Goal: Task Accomplishment & Management: Complete application form

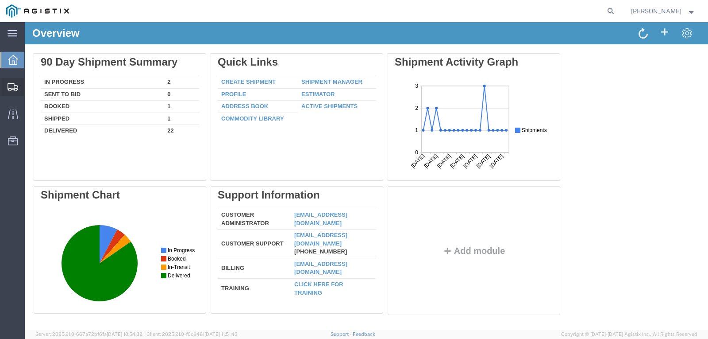
click at [0, 0] on span "Create Shipment" at bounding box center [0, 0] width 0 height 0
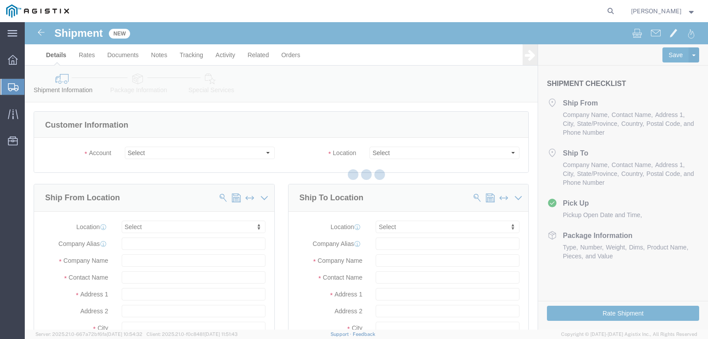
select select
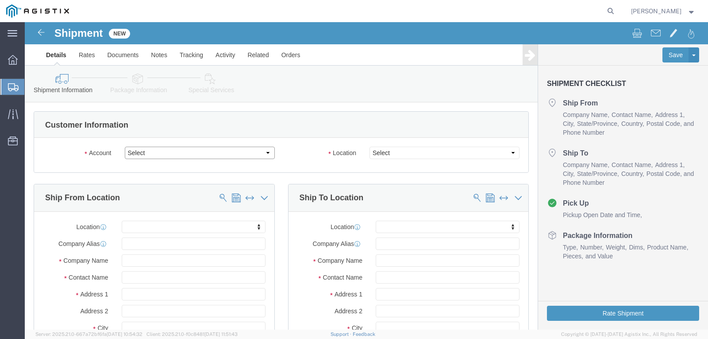
click select "Select Madden Bolt PG&E"
select select "9596"
click select "Select Madden Bolt PG&E"
select select "PURCHORD"
select select
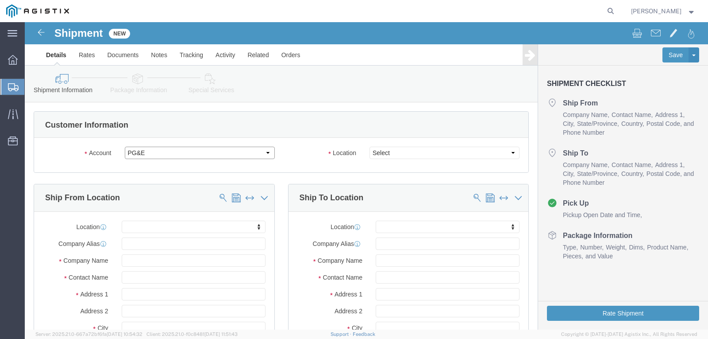
select select
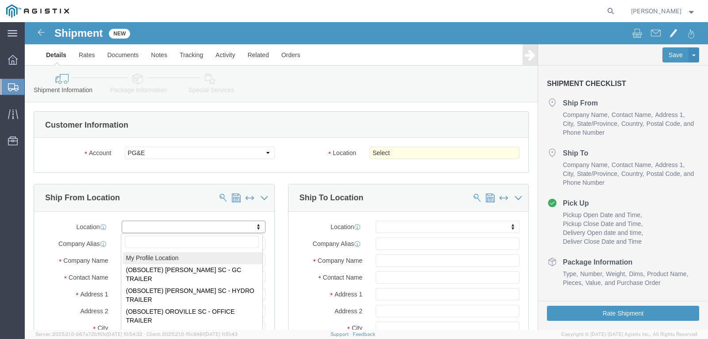
select select "MYPROFILE"
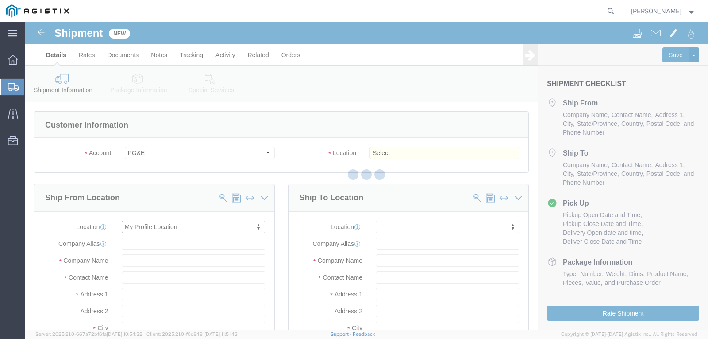
type input "[STREET_ADDRESS]"
type input "77040"
type input "[EMAIL_ADDRESS][DOMAIN_NAME]"
checkbox input "true"
type input "[PERSON_NAME]"
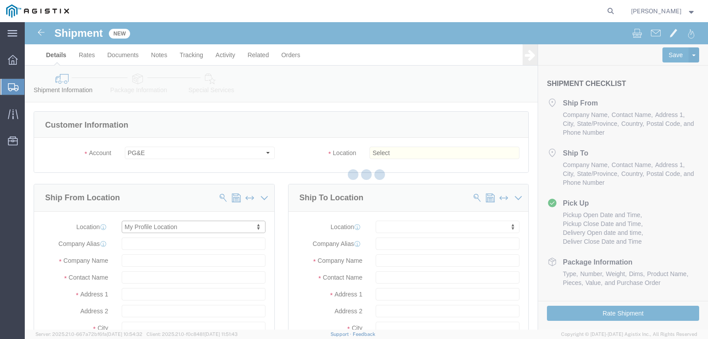
type input "[PERSON_NAME]"
type input "[GEOGRAPHIC_DATA]"
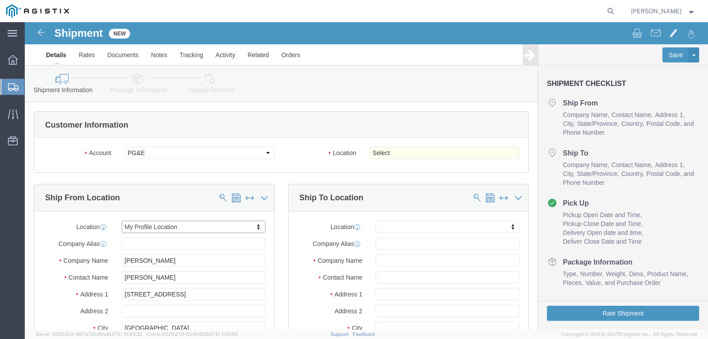
select select "[GEOGRAPHIC_DATA]"
click select "Select All Others [GEOGRAPHIC_DATA] [GEOGRAPHIC_DATA] [GEOGRAPHIC_DATA] [GEOGRA…"
select select "23082"
click select "Select All Others [GEOGRAPHIC_DATA] [GEOGRAPHIC_DATA] [GEOGRAPHIC_DATA] [GEOGRA…"
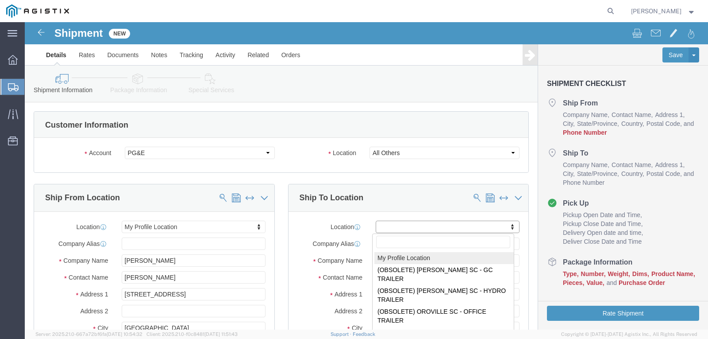
scroll to position [44, 0]
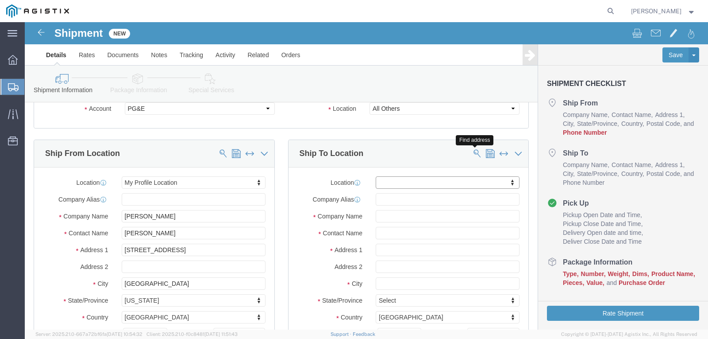
click span
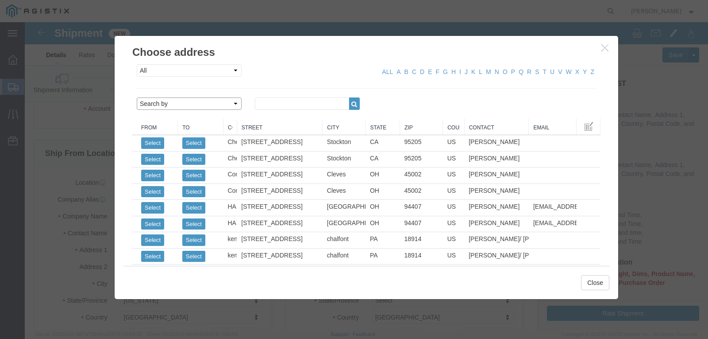
click select "Search by Address Book Name City Company Name Contact Name Country CustomerAlia…"
select select "city"
click select "Search by Address Book Name City Company Name Contact Name Country CustomerAlia…"
click input "text"
type input "R"
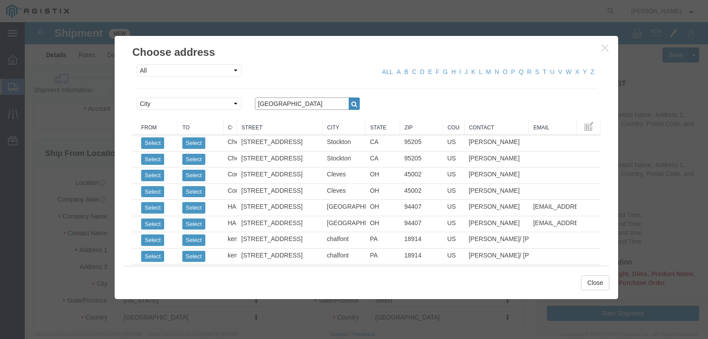
type input "[GEOGRAPHIC_DATA]"
click icon "button"
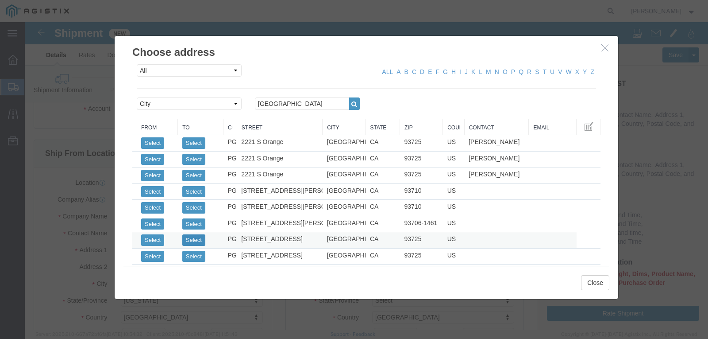
click button "Select"
select select
type input "[STREET_ADDRESS]"
type input "93725"
type input "PG&E"
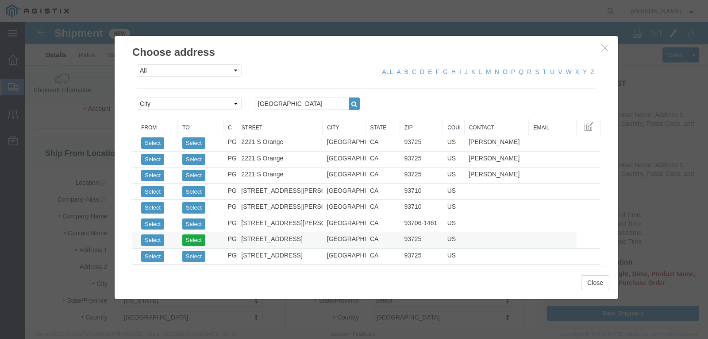
type input "[GEOGRAPHIC_DATA]"
select select "CA"
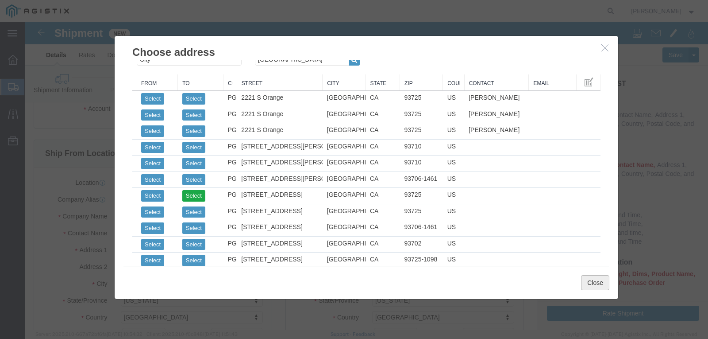
click button "Close"
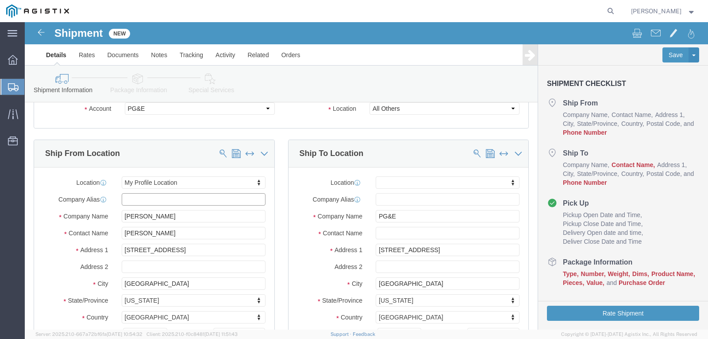
click input "text"
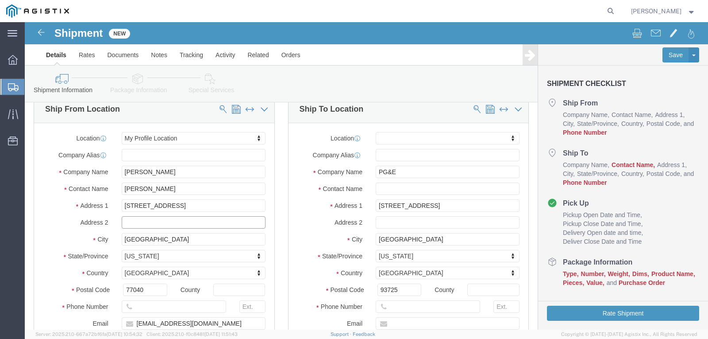
scroll to position [133, 0]
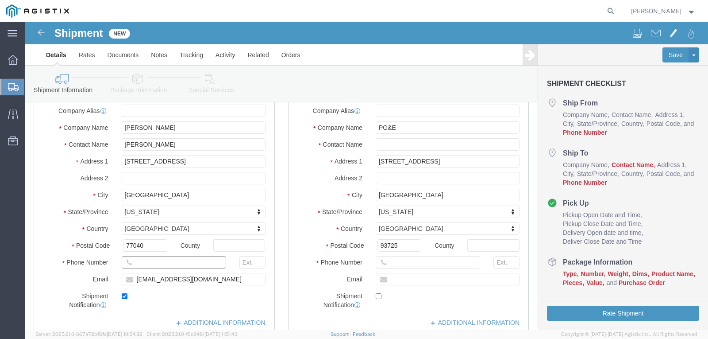
click input "text"
type input "7139399999"
click input "text"
type input "[PERSON_NAME]"
click input "text"
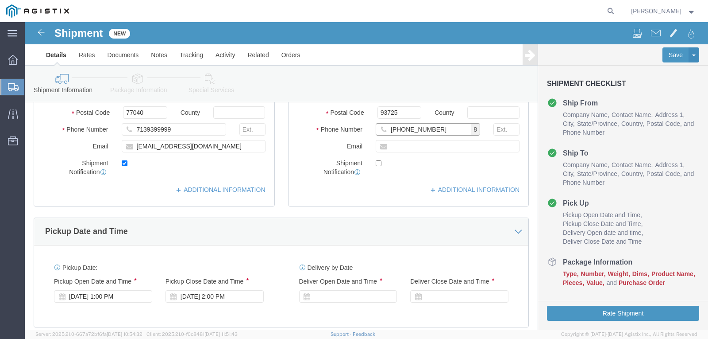
scroll to position [354, 0]
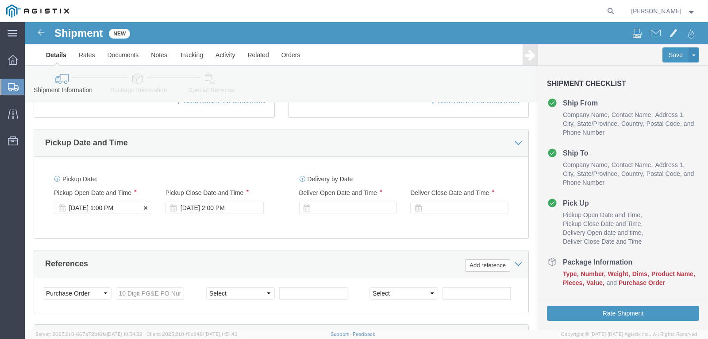
type input "[PHONE_NUMBER]"
click div "[DATE] 1:00 PM"
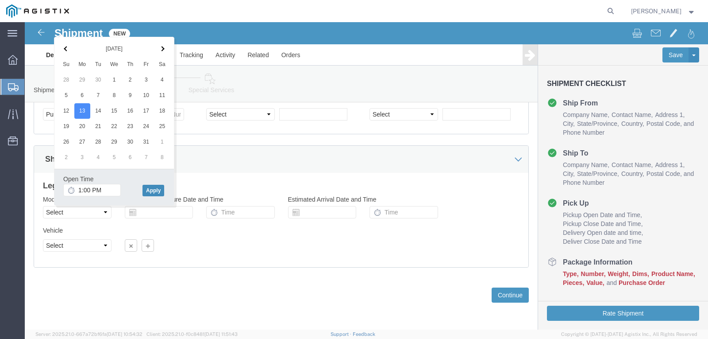
click button "Apply"
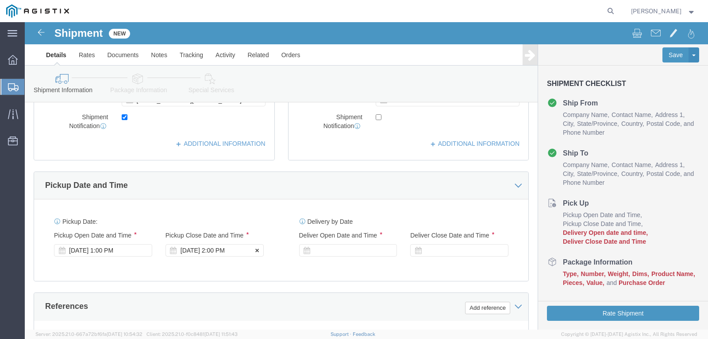
click div "[DATE] 2:00 PM"
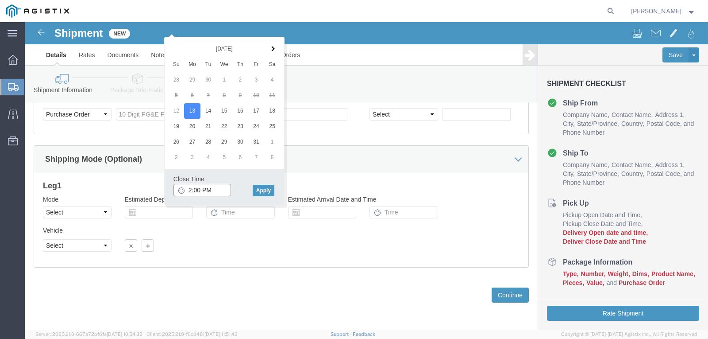
type input "4:00 PM"
click button "Apply"
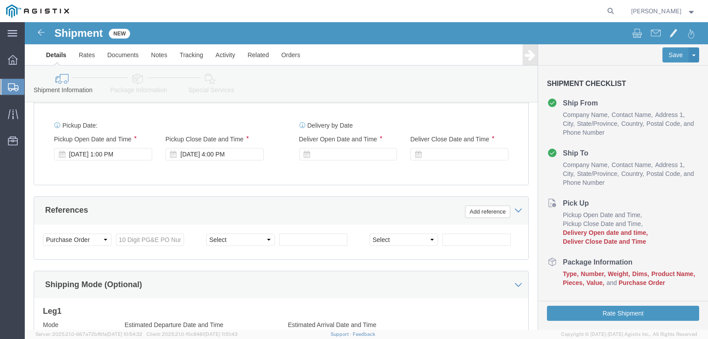
scroll to position [400, 0]
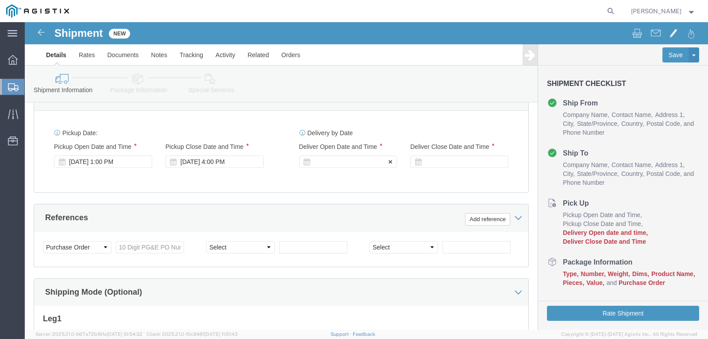
click div
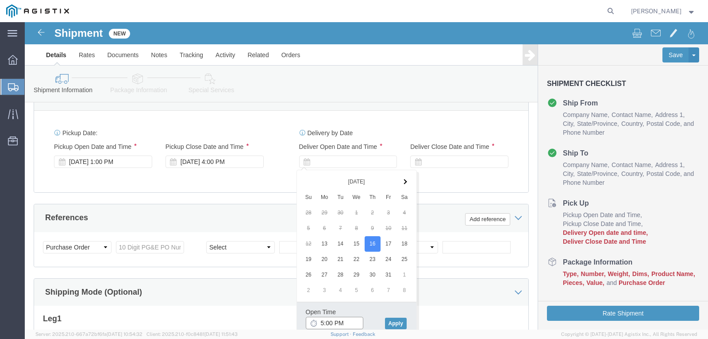
click input "5:00 PM"
type input "8:00 AM"
click button "Apply"
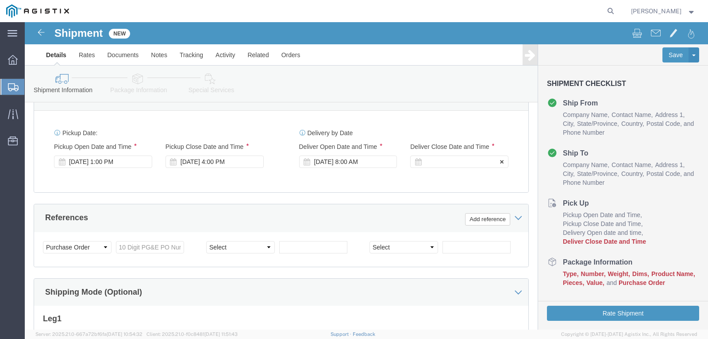
click div
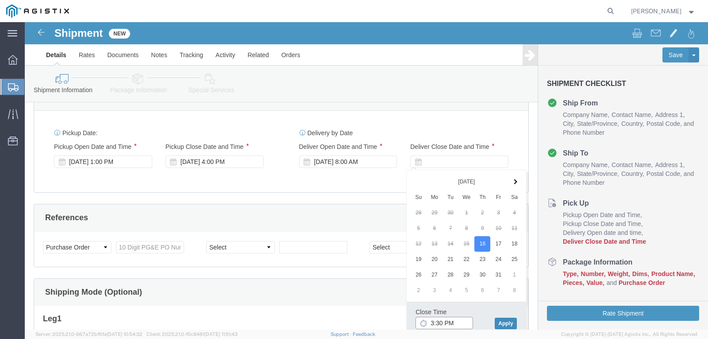
type input "3:30 PM"
click button "Apply"
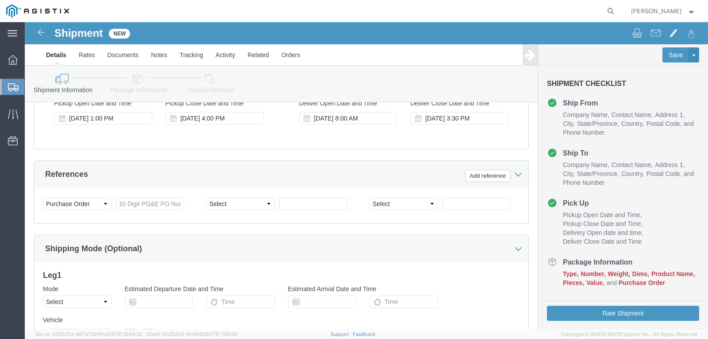
scroll to position [444, 0]
click input "text"
type input "7"
type input "2701238509"
click input "text"
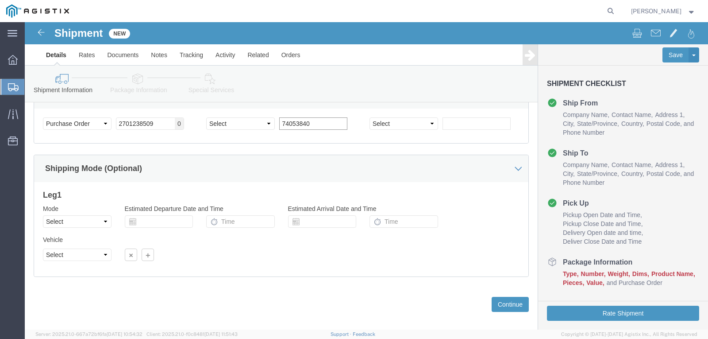
scroll to position [533, 0]
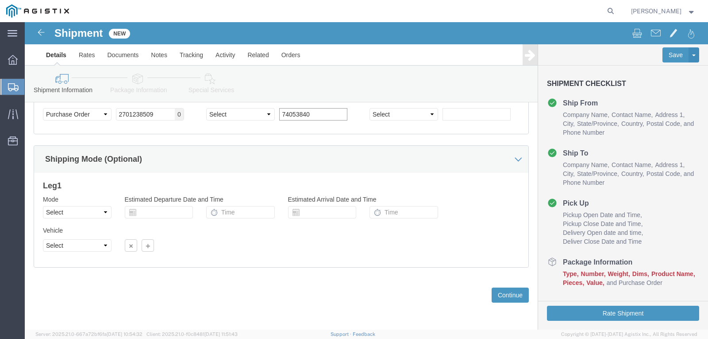
type input "74053840"
click input "text"
type input "154394"
click select "Select Air Less than Truckload Multi-Leg Ocean Freight Rail Small Parcel Truckl…"
select select "LTL"
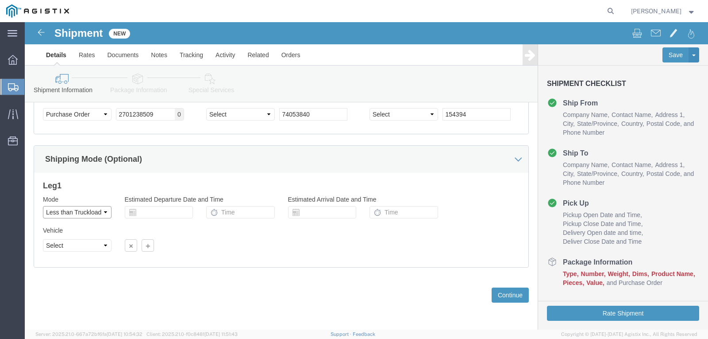
click select "Select Air Less than Truckload Multi-Leg Ocean Freight Rail Small Parcel Truckl…"
click div "Vehicle Select Straight Truck Size Container Number Owner Select Shipper Vessel"
click button "Continue"
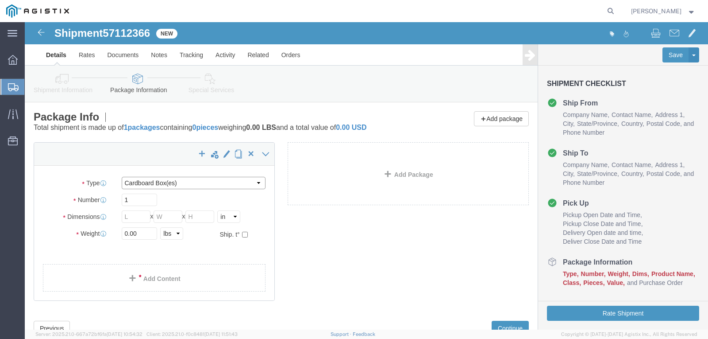
click select "Select Bulk Bundle(s) Cardboard Box(es) Carton(s) Crate(s) Drum(s) (Fiberboard)…"
select select "PSNS"
click select "Select Bulk Bundle(s) Cardboard Box(es) Carton(s) Crate(s) Drum(s) (Fiberboard)…"
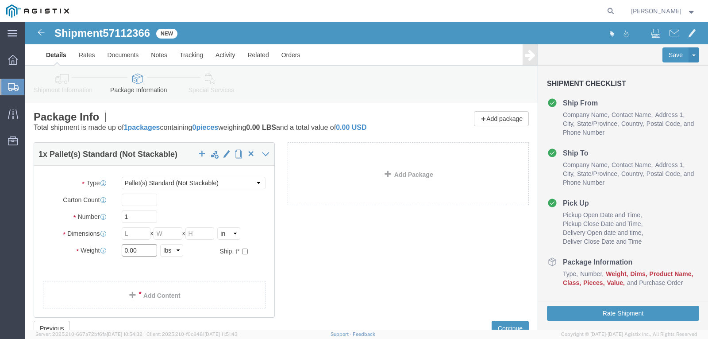
click input "0.00"
click input "text"
type input "104"
type input "48"
type input "10"
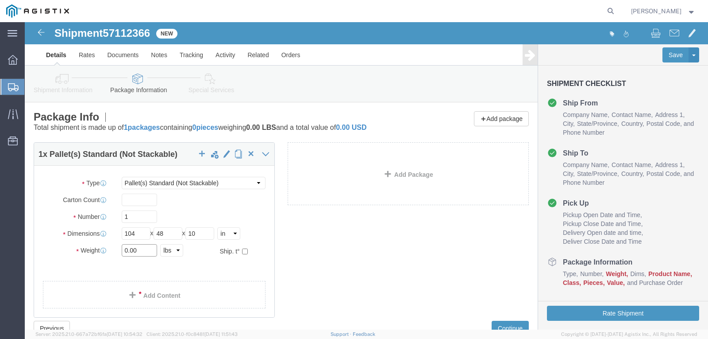
drag, startPoint x: 110, startPoint y: 228, endPoint x: 65, endPoint y: 221, distance: 45.2
click div "Weight 0.00 Select kgs lbs Ship. t°"
type input "883"
click link "Add Content"
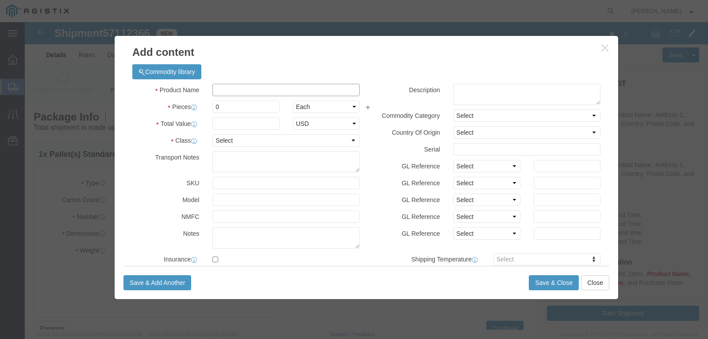
click input "text"
type input "STEEL RODS"
click input "0"
type input "1"
click input "text"
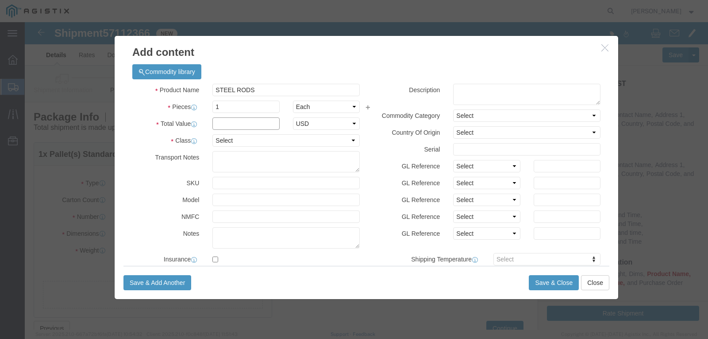
click input "text"
type input "3100.00"
click select "Select 50 55 60 65 70 85 92.5 100 125 175 250 300 400"
select select "50"
click select "Select 50 55 60 65 70 85 92.5 100 125 175 250 300 400"
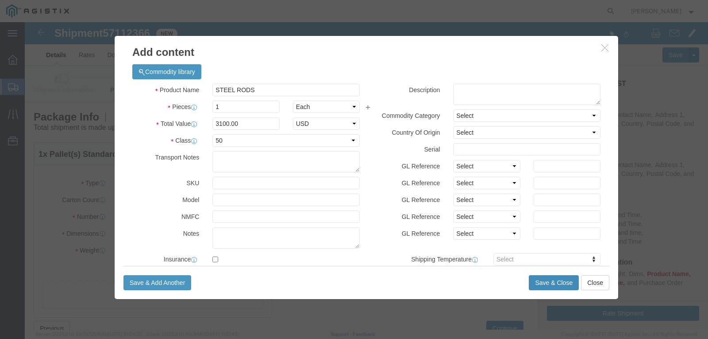
click button "Save & Close"
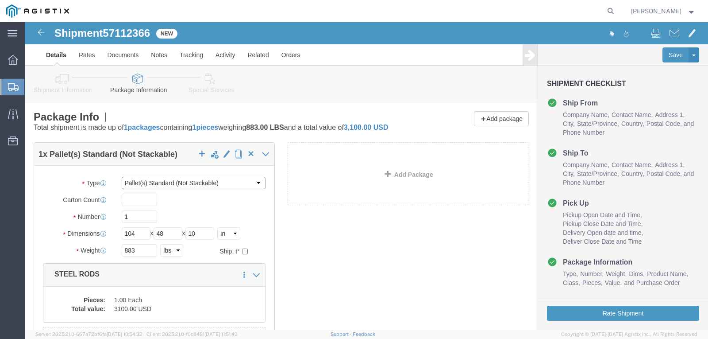
click select "Select Bulk Bundle(s) Cardboard Box(es) Carton(s) Crate(s) Drum(s) (Fiberboard)…"
select select "PONS"
click select "Select Bulk Bundle(s) Cardboard Box(es) Carton(s) Crate(s) Drum(s) (Fiberboard)…"
click link "Add Package"
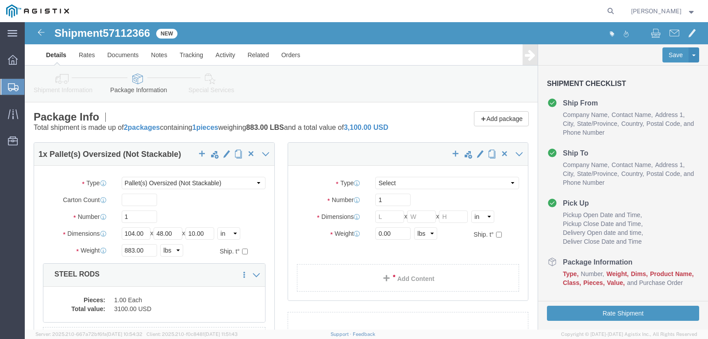
select select "PONS"
click select "Select Bulk Bundle(s) Cardboard Box(es) Carton(s) Crate(s) Drum(s) (Fiberboard)…"
select select "PSNS"
click select "Select Bulk Bundle(s) Cardboard Box(es) Carton(s) Crate(s) Drum(s) (Fiberboard)…"
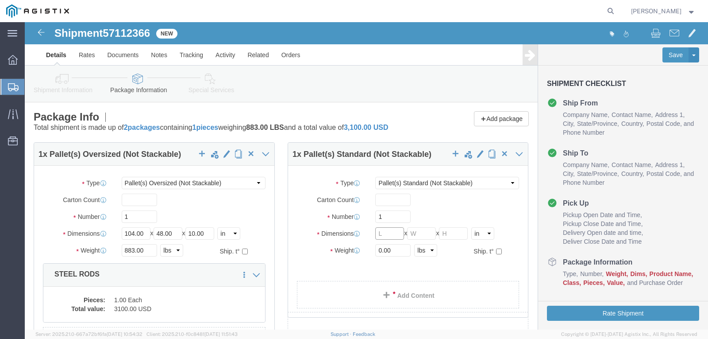
click input "text"
type input "51"
type input "48"
type input "21"
drag, startPoint x: 367, startPoint y: 239, endPoint x: 323, endPoint y: 237, distance: 44.3
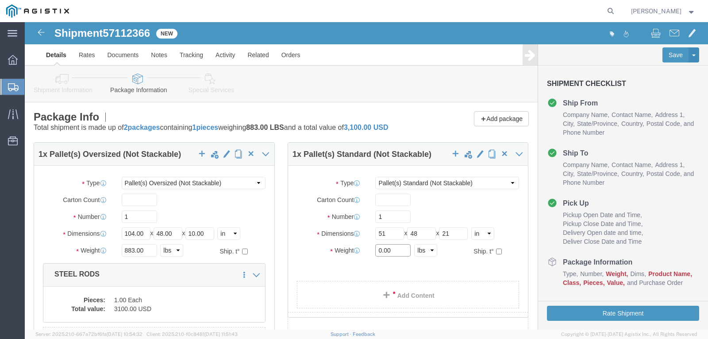
click div "Weight 0.00 Select kgs lbs Ship. t°"
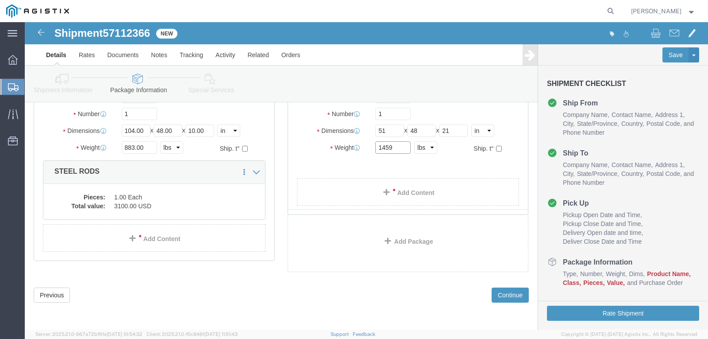
scroll to position [112, 0]
type input "1459"
click link "Add Content"
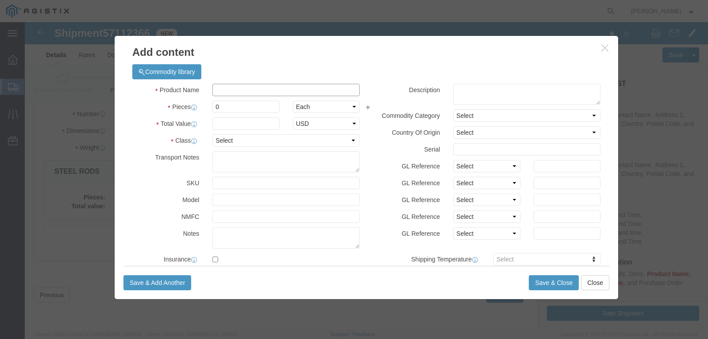
click input "text"
type input "STEEL RODS"
click input "0"
type input "1"
click input "text"
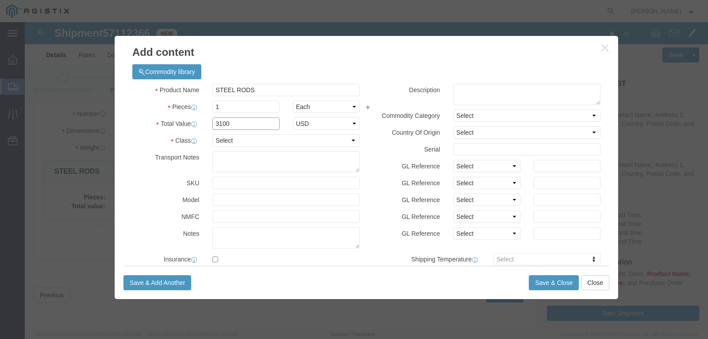
type input "3100.00"
click select "Select 50 55 60 65 70 85 92.5 100 125 175 250 300 400"
select select "50"
click select "Select 50 55 60 65 70 85 92.5 100 125 175 250 300 400"
click button "Save & Close"
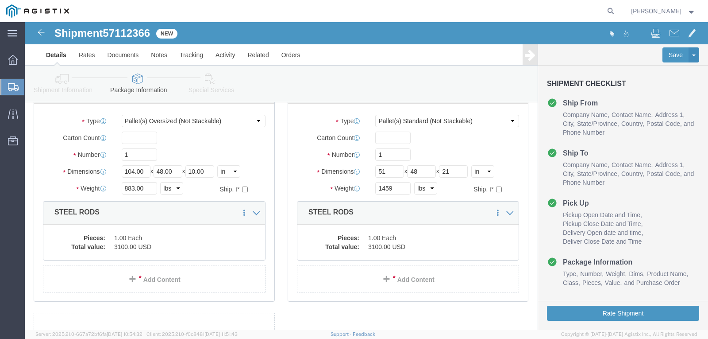
scroll to position [174, 0]
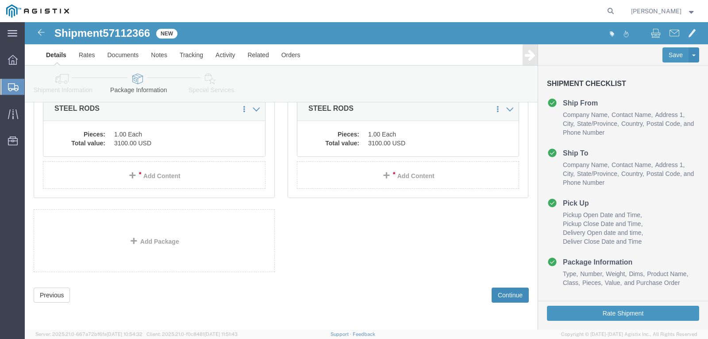
click button "Continue"
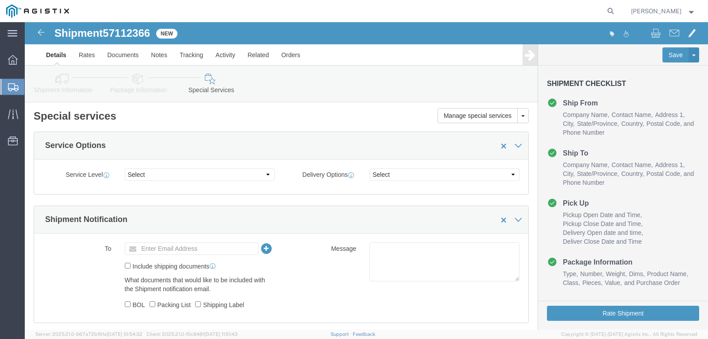
scroll to position [0, 0]
click select "Select 1 Day 2 Day 3-5 Day Economy 5+ Day"
select select "3-5 Day Economy"
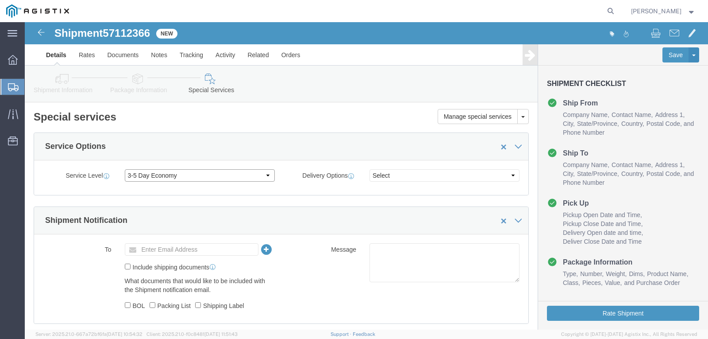
click select "Select 1 Day 2 Day 3-5 Day Economy 5+ Day"
click select "Select ATA DTA DTD"
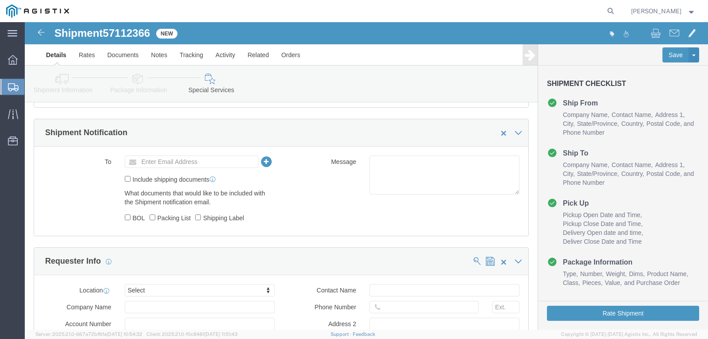
scroll to position [89, 0]
click input "text"
type input "[EMAIL_ADDRESS][DOMAIN_NAME]"
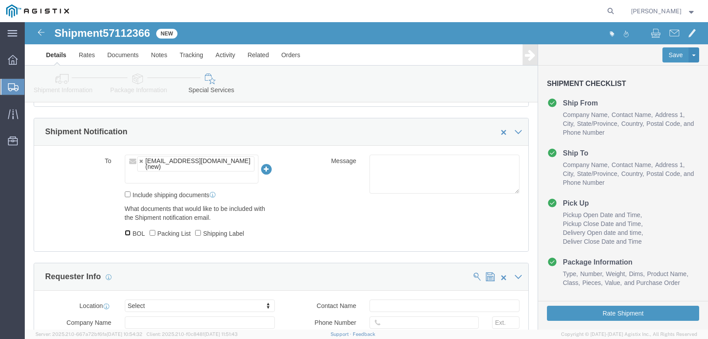
drag, startPoint x: 101, startPoint y: 212, endPoint x: 131, endPoint y: 213, distance: 29.7
click input "BOL"
checkbox input "true"
click input "Packing List"
checkbox input "true"
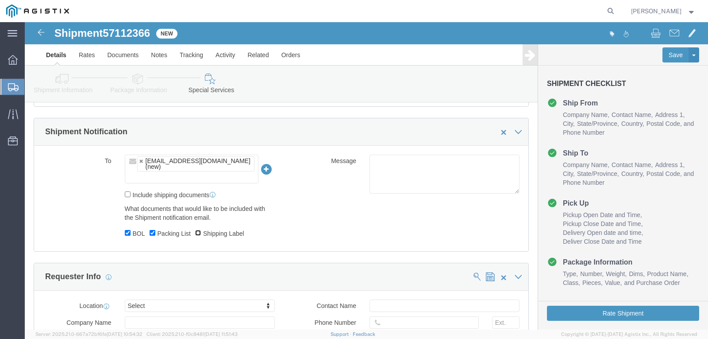
click input "Shipping Label"
checkbox input "true"
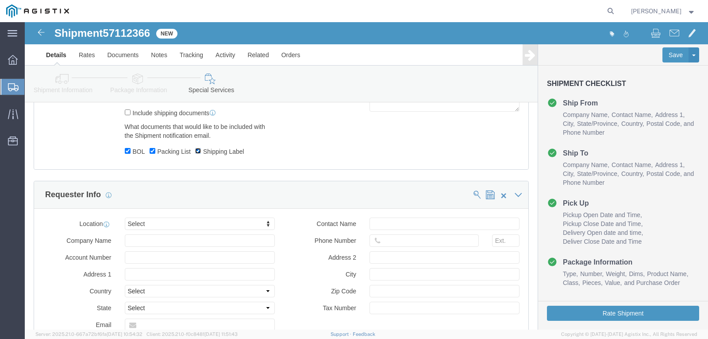
scroll to position [177, 0]
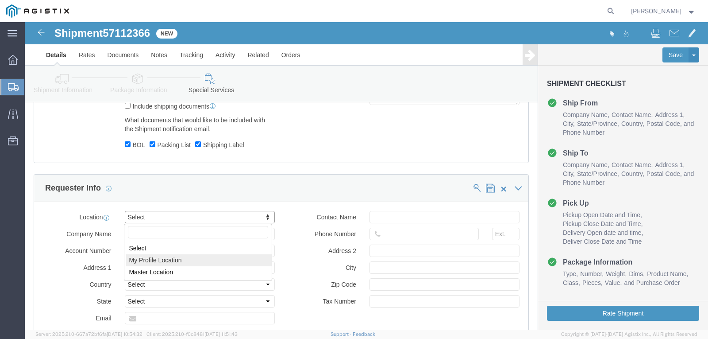
select select "MYPROFILE"
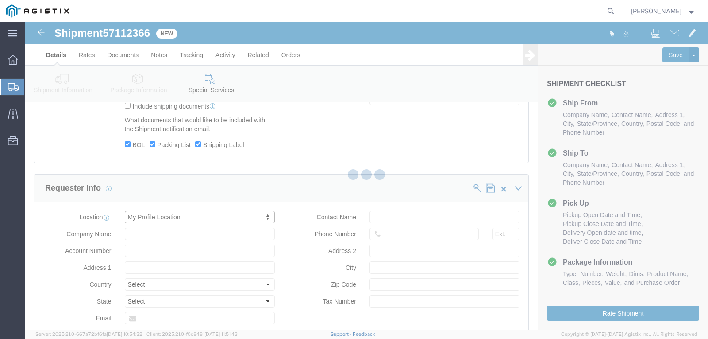
type input "[PERSON_NAME]"
type input "[STREET_ADDRESS]"
select select "US"
type input "[PERSON_NAME]"
type input "[GEOGRAPHIC_DATA]"
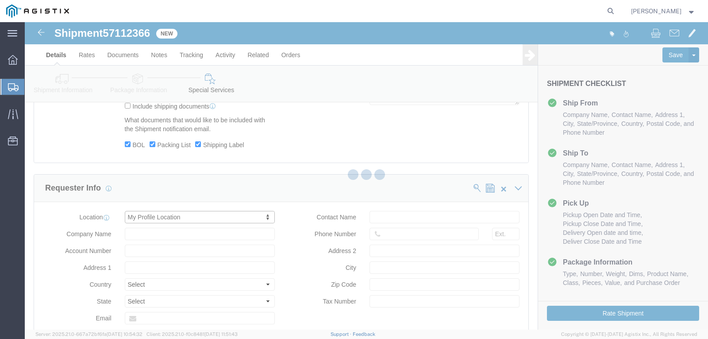
type input "77040"
select select "[GEOGRAPHIC_DATA]"
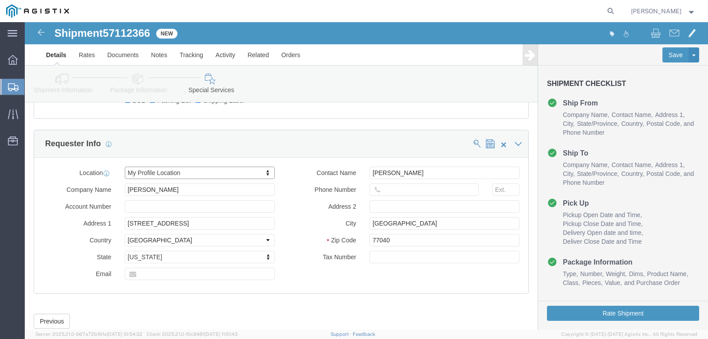
scroll to position [247, 0]
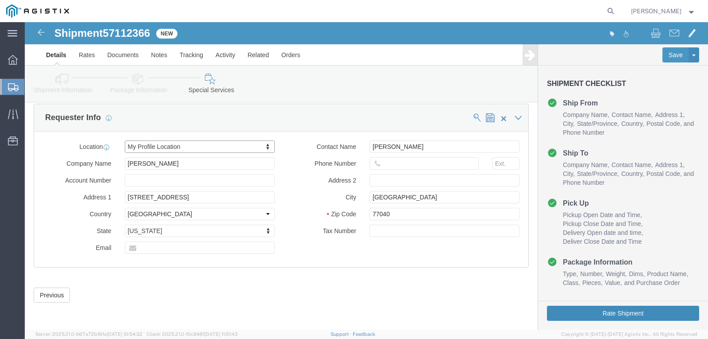
click button "Rate Shipment"
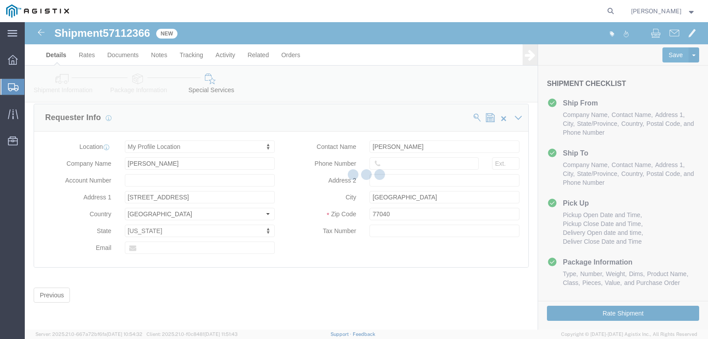
scroll to position [0, 0]
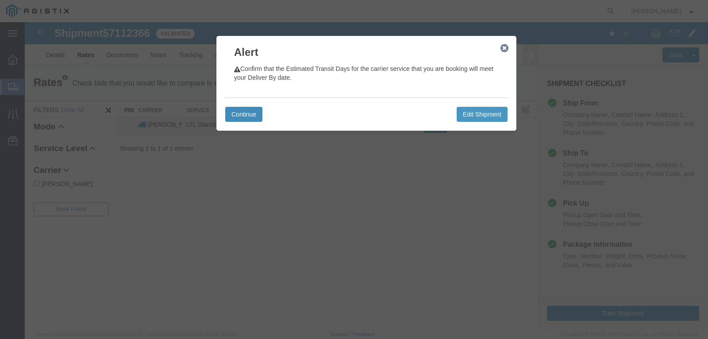
click at [251, 113] on button "Continue" at bounding box center [243, 114] width 37 height 15
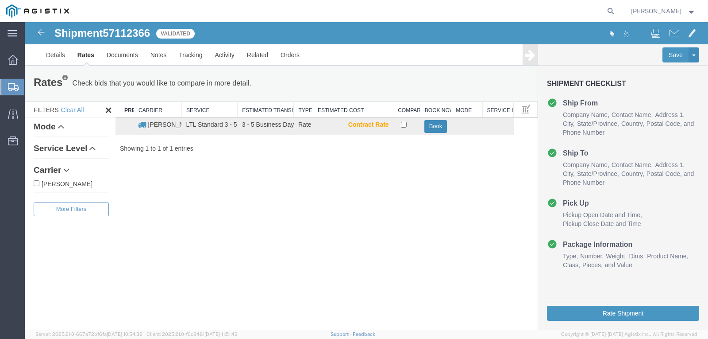
click at [437, 129] on button "Book" at bounding box center [436, 126] width 22 height 13
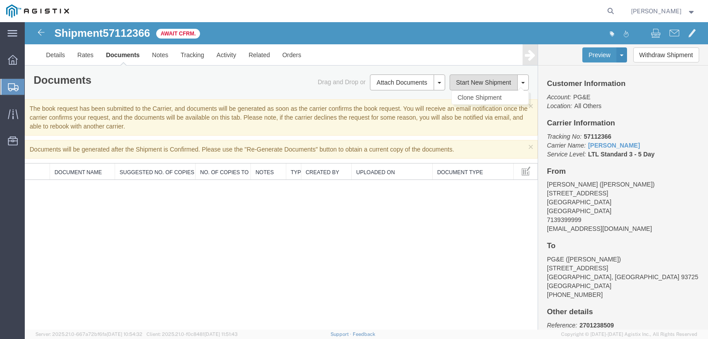
click at [477, 84] on button "Start New Shipment" at bounding box center [484, 82] width 69 height 16
click at [480, 81] on button "Start New Shipment" at bounding box center [484, 82] width 69 height 16
click at [483, 82] on button "Start New Shipment" at bounding box center [484, 82] width 69 height 16
click at [8, 57] on icon at bounding box center [13, 60] width 10 height 10
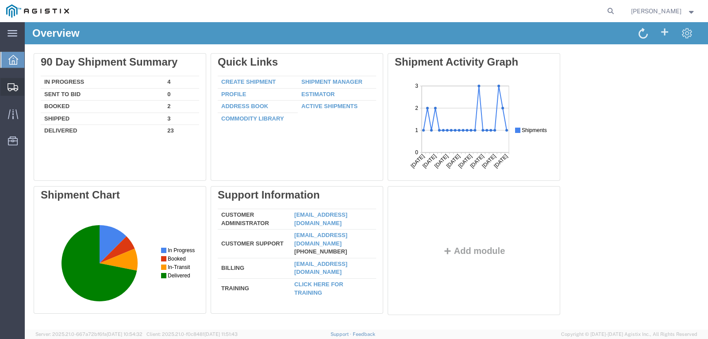
click at [0, 0] on span "Create Shipment" at bounding box center [0, 0] width 0 height 0
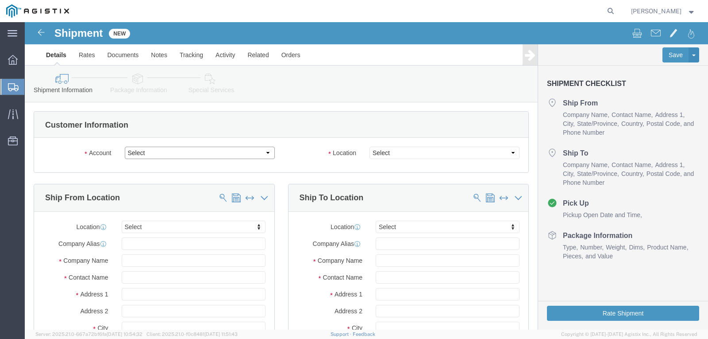
click select "Select Madden Bolt PG&E"
select select "9596"
click select "Select Madden Bolt PG&E"
select select "PURCHORD"
select select
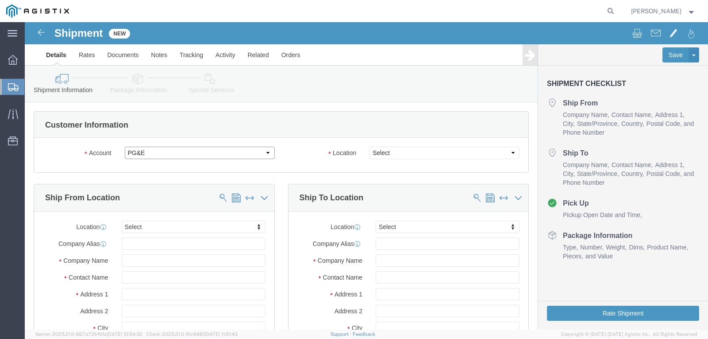
select select
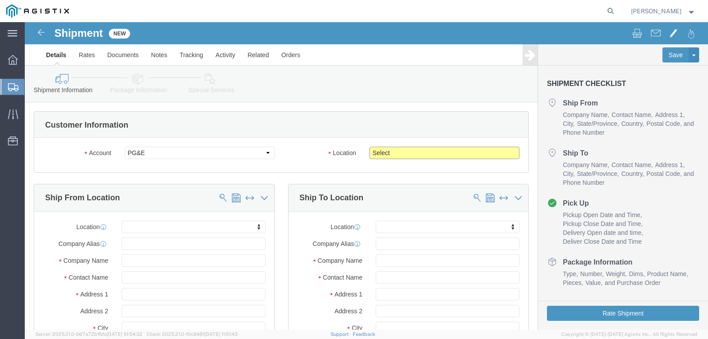
click select "Select All Others [GEOGRAPHIC_DATA] [GEOGRAPHIC_DATA] [GEOGRAPHIC_DATA] [GEOGRA…"
select select "23082"
click select "Select All Others [GEOGRAPHIC_DATA] [GEOGRAPHIC_DATA] [GEOGRAPHIC_DATA] [GEOGRA…"
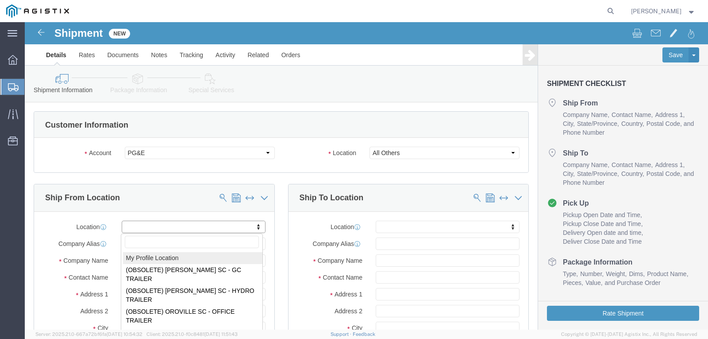
select select "MYPROFILE"
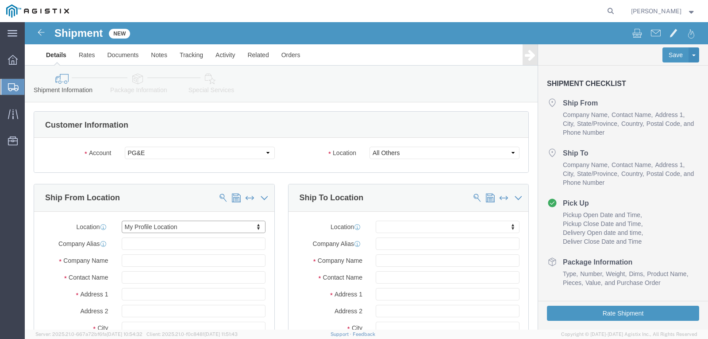
type input "[STREET_ADDRESS]"
type input "77040"
type input "[EMAIL_ADDRESS][DOMAIN_NAME]"
checkbox input "true"
type input "[PERSON_NAME]"
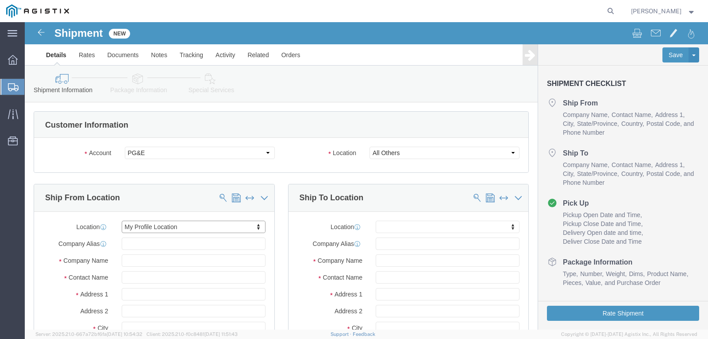
type input "[PERSON_NAME]"
type input "[GEOGRAPHIC_DATA]"
select select "[GEOGRAPHIC_DATA]"
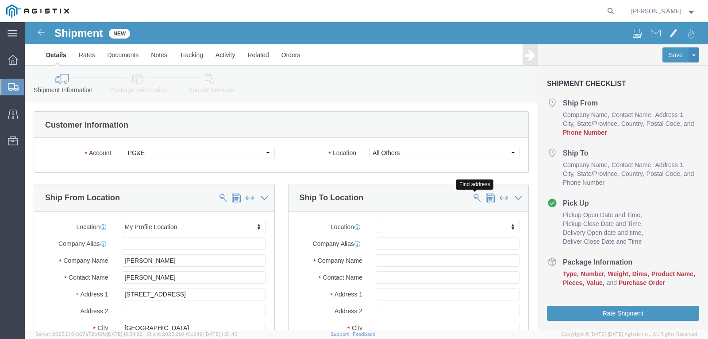
click span
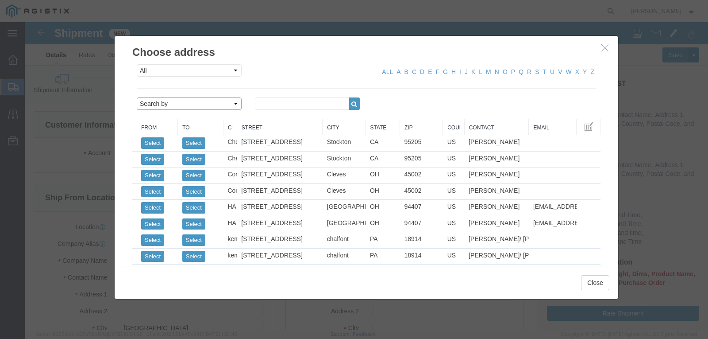
click select "Search by Address Book Name City Company Name Contact Name Country CustomerAlia…"
select select "city"
click select "Search by Address Book Name City Company Name Contact Name Country CustomerAlia…"
click input "text"
type input "[PERSON_NAME]"
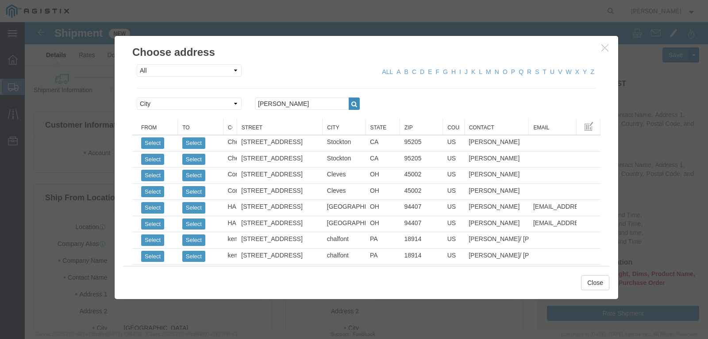
click button "button"
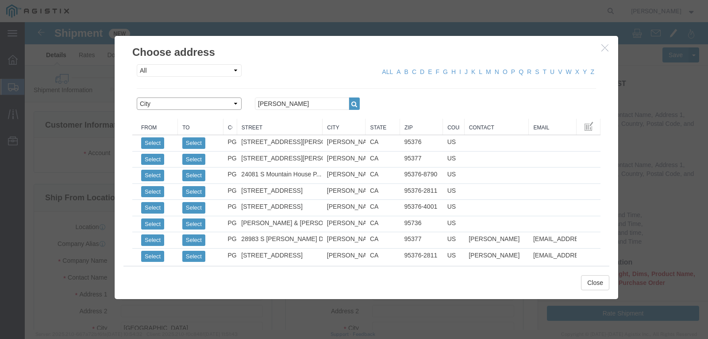
click select "Search by Address Book Name City Company Name Contact Name Country CustomerAlia…"
select select "contactName"
click select "Search by Address Book Name City Company Name Contact Name Country CustomerAlia…"
click div "All Company Location Other Personal Shared ALL A B C D E F G H I J K L M N O P …"
click input "[PERSON_NAME]"
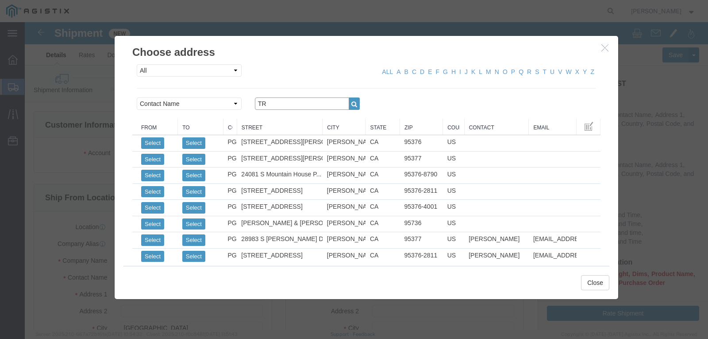
type input "T"
type input "N"
type input "K"
type input "[PERSON_NAME]"
click button "button"
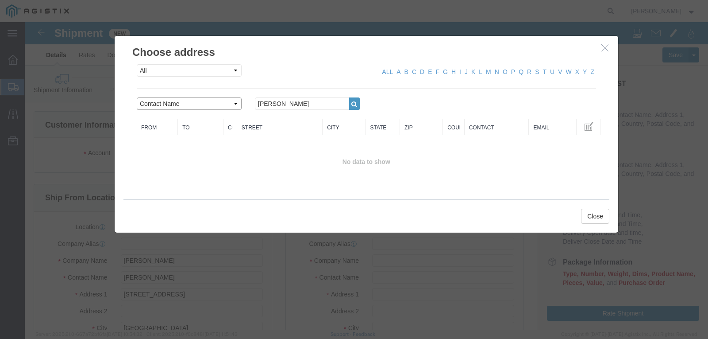
click select "Search by Address Book Name City Company Name Contact Name Country CustomerAlia…"
select select "zip"
click select "Search by Address Book Name City Company Name Contact Name Country CustomerAlia…"
drag, startPoint x: 251, startPoint y: 85, endPoint x: 205, endPoint y: 74, distance: 47.2
click div "All Company Location Other Personal Shared ALL A B C D E F G H I J K L M N O P …"
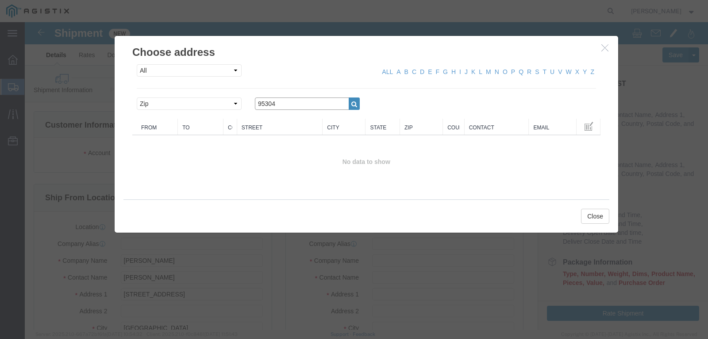
type input "95304"
click icon "button"
